Goal: Information Seeking & Learning: Learn about a topic

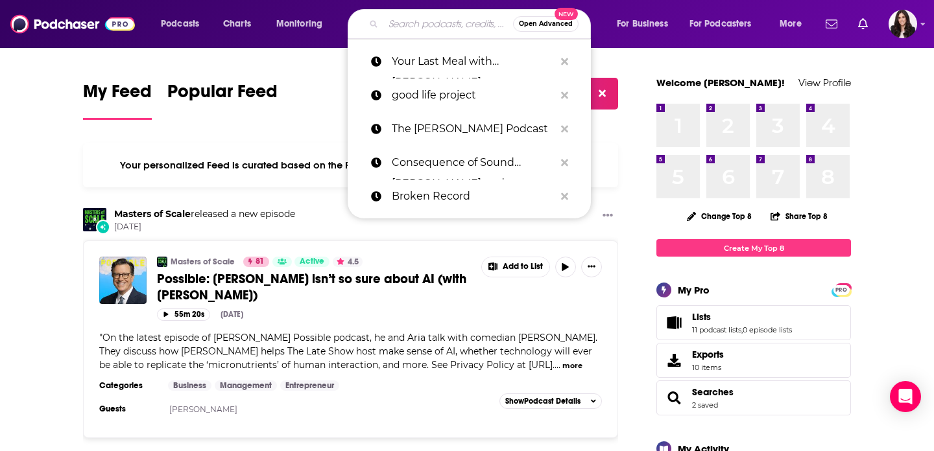
click at [408, 26] on input "Search podcasts, credits, & more..." at bounding box center [448, 24] width 130 height 21
paste input "60-90 Min"
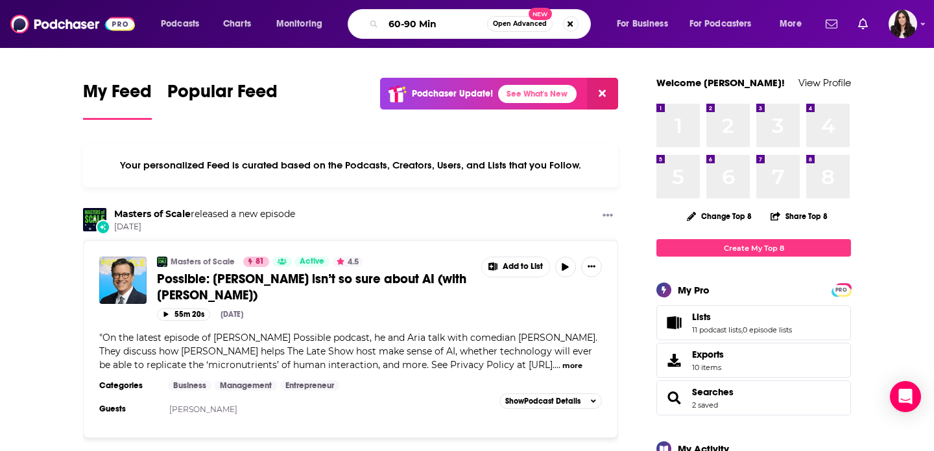
type input "60-90 Min"
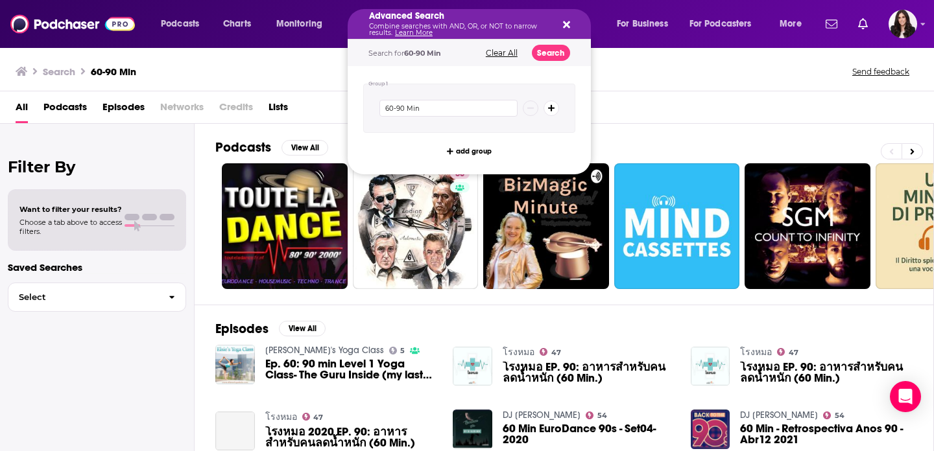
drag, startPoint x: 436, startPoint y: 23, endPoint x: 351, endPoint y: 14, distance: 84.7
click at [567, 27] on icon "Search podcasts, credits, & more..." at bounding box center [566, 24] width 7 height 7
drag, startPoint x: 447, startPoint y: 29, endPoint x: 362, endPoint y: 25, distance: 85.7
drag, startPoint x: 428, startPoint y: 107, endPoint x: 351, endPoint y: 95, distance: 77.4
click at [351, 95] on div "Group 1 60-90 Min add group" at bounding box center [469, 120] width 243 height 108
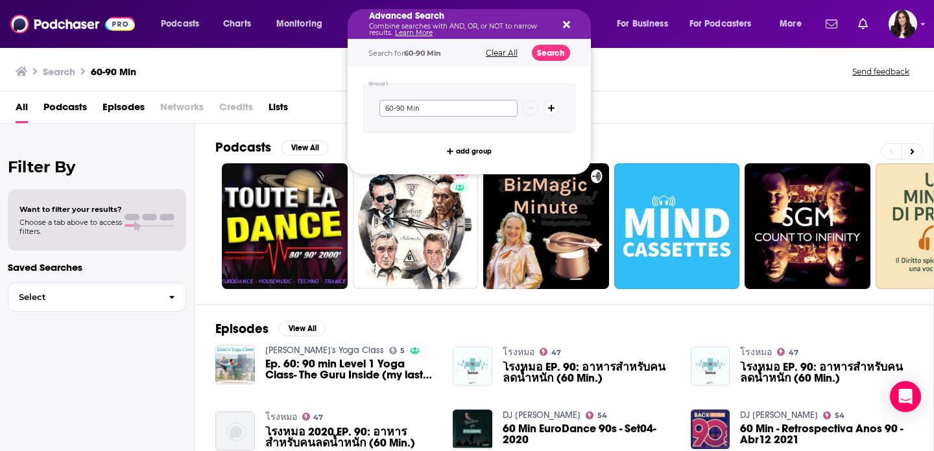
paste input "MESS with [PERSON_NAME][US_STATE] and [PERSON_NAME]"
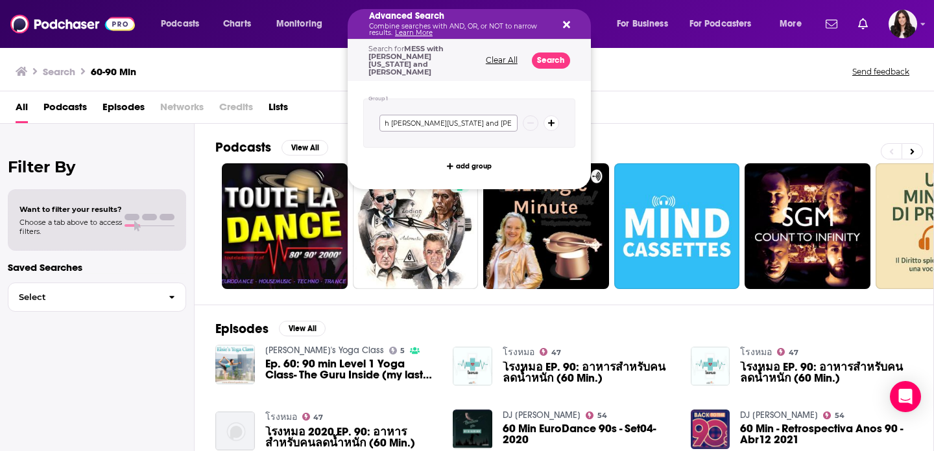
type input "MESS with [PERSON_NAME][US_STATE] and [PERSON_NAME]"
click at [548, 56] on button "Search" at bounding box center [551, 61] width 38 height 16
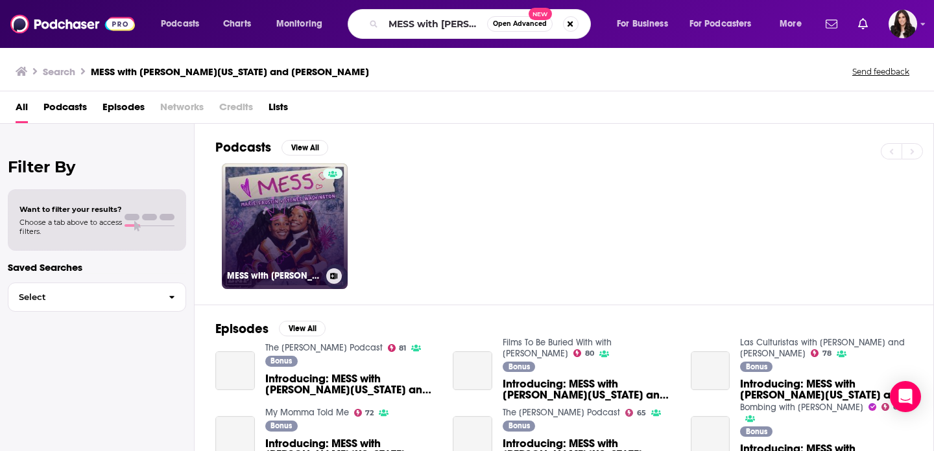
click at [288, 242] on link "MESS with [PERSON_NAME][US_STATE] & [PERSON_NAME]" at bounding box center [285, 226] width 126 height 126
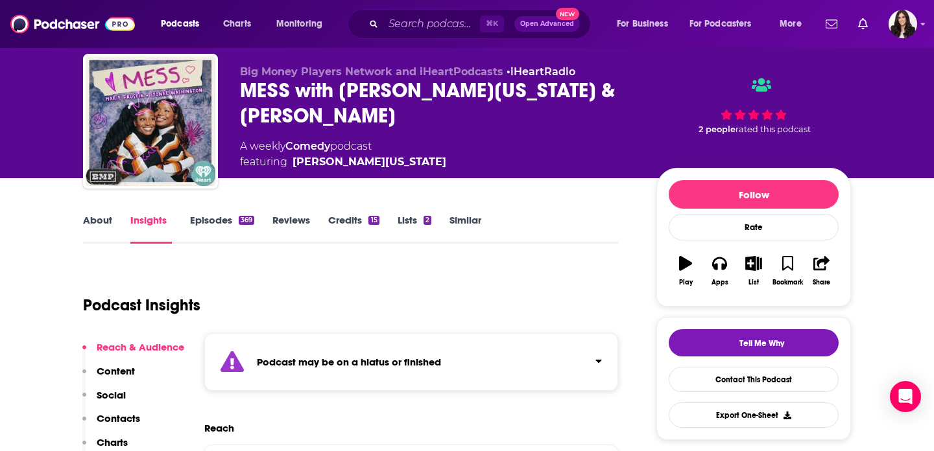
scroll to position [15, 0]
